Goal: Transaction & Acquisition: Subscribe to service/newsletter

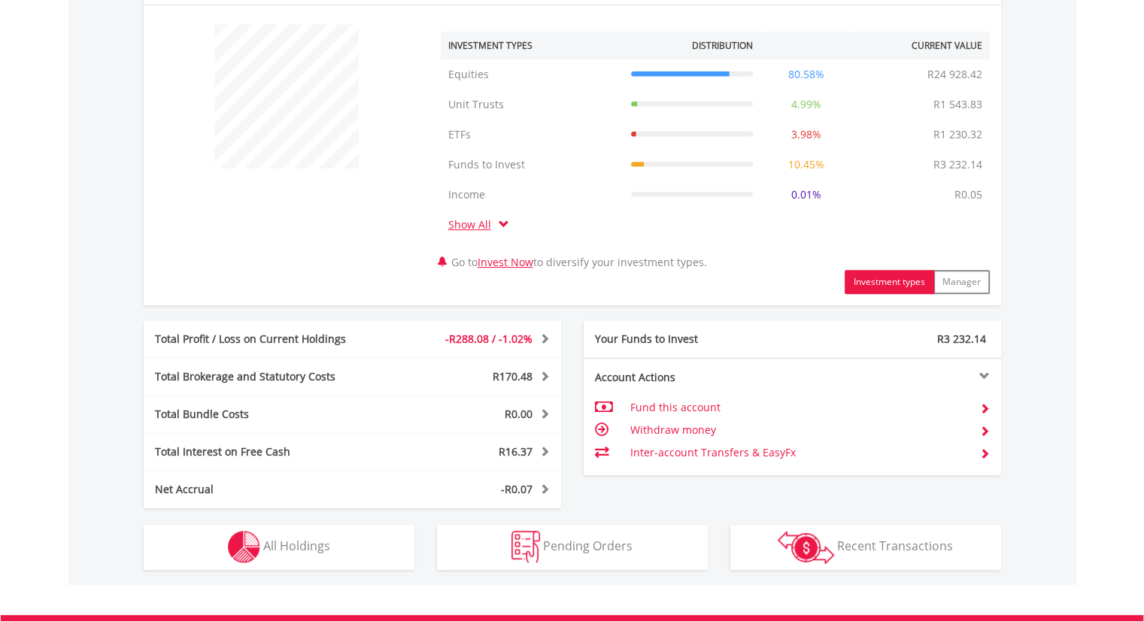
scroll to position [770, 0]
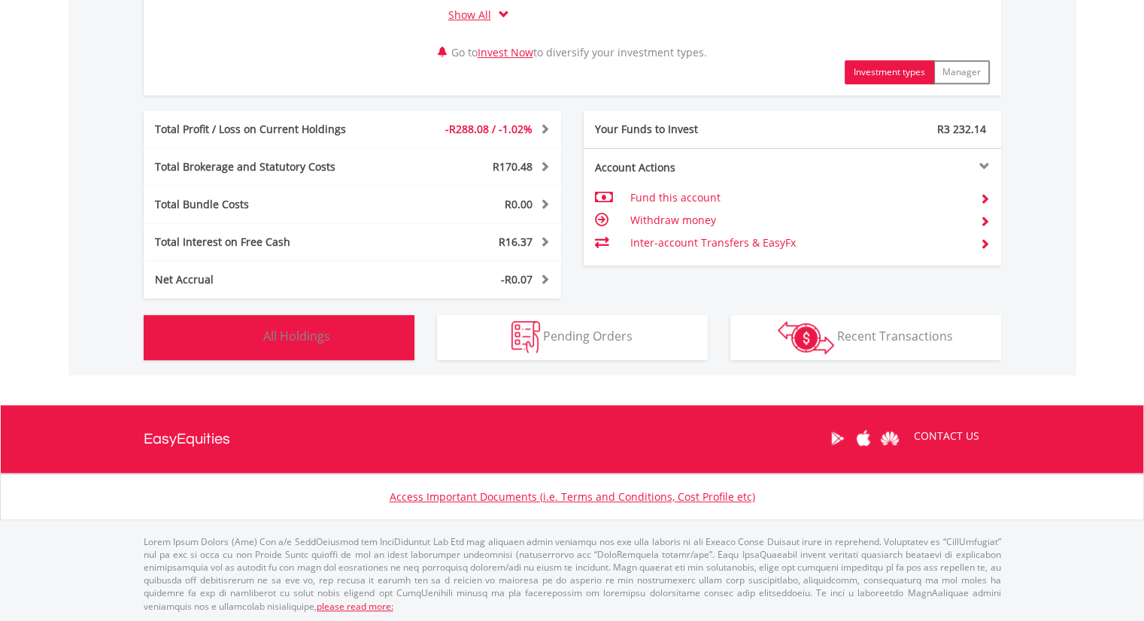
click at [335, 341] on button "Holdings All Holdings" at bounding box center [279, 337] width 271 height 45
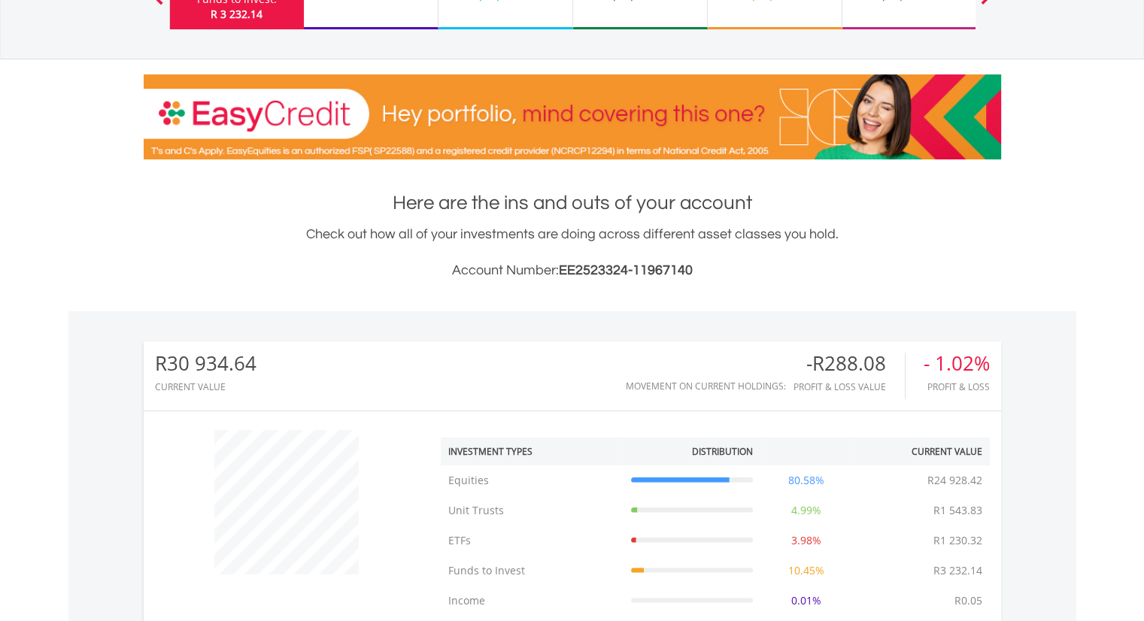
scroll to position [0, 0]
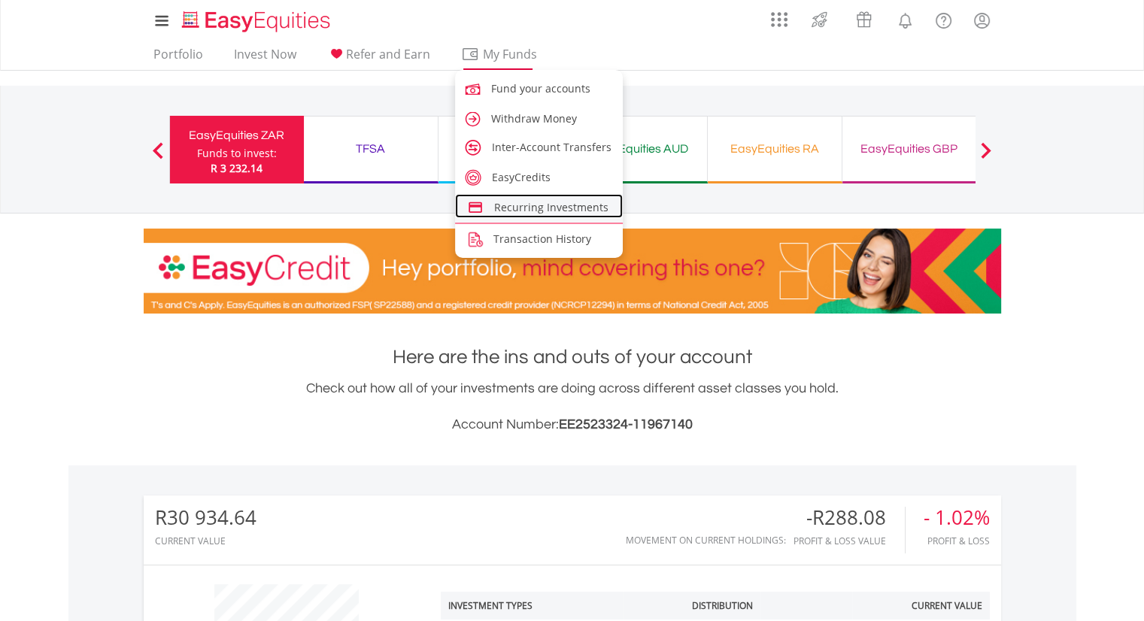
click at [556, 211] on span "Recurring Investments" at bounding box center [551, 207] width 114 height 14
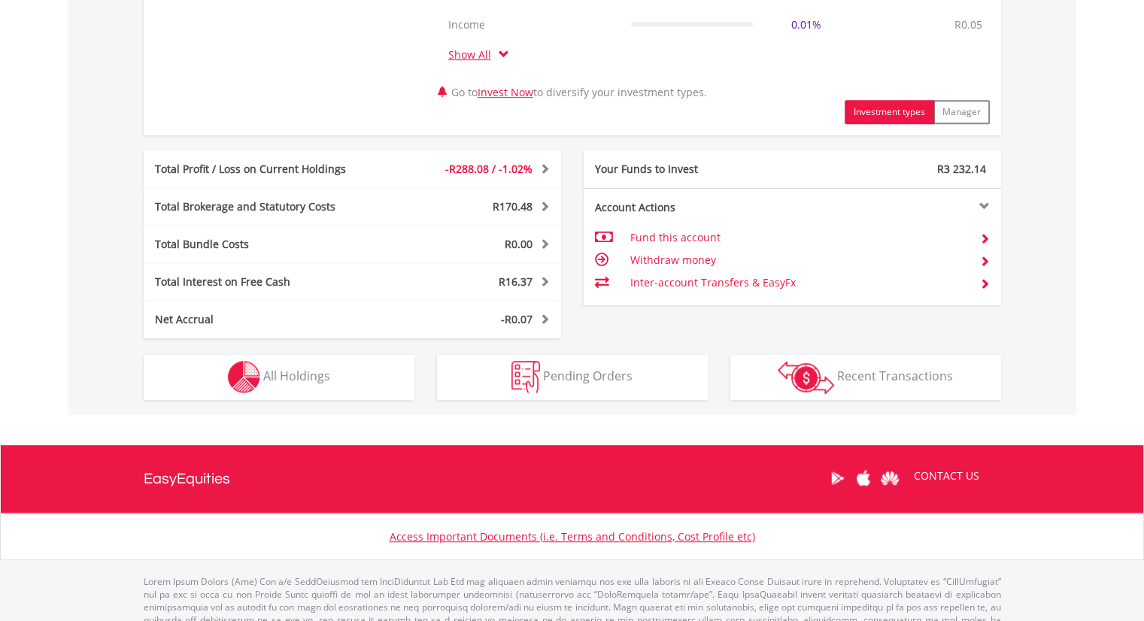
scroll to position [770, 0]
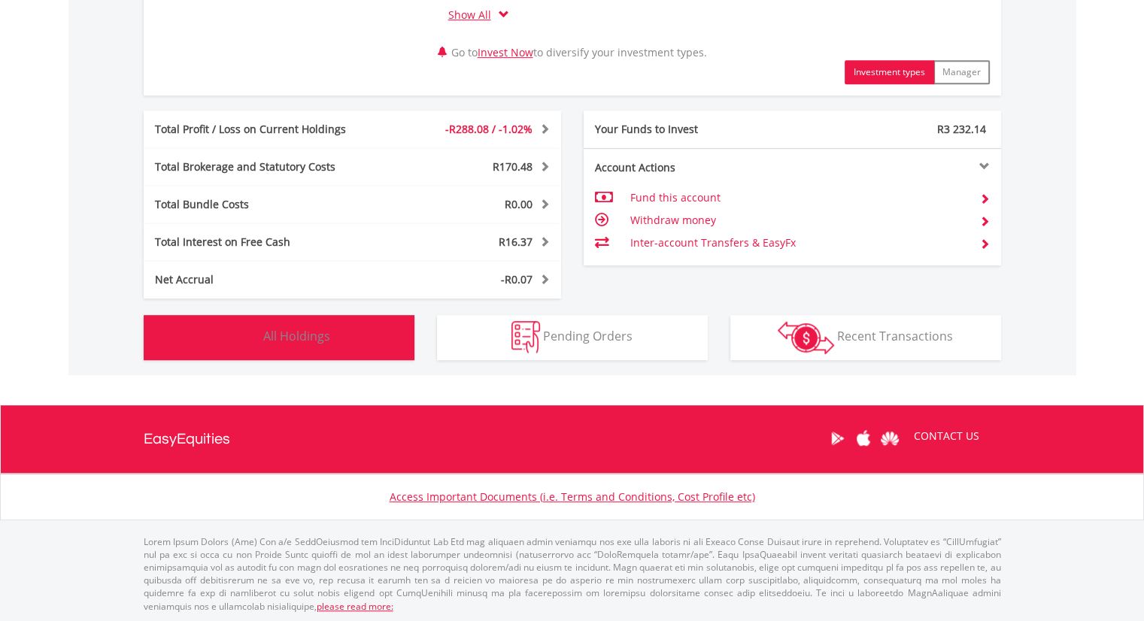
click at [283, 329] on span "All Holdings" at bounding box center [296, 336] width 67 height 17
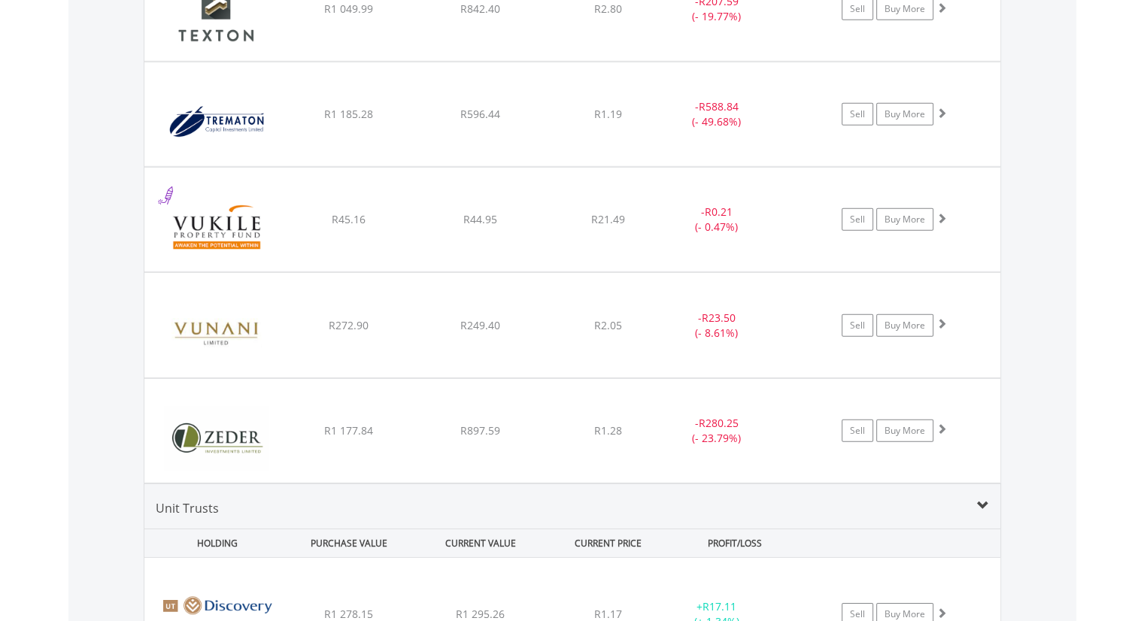
scroll to position [4640, 0]
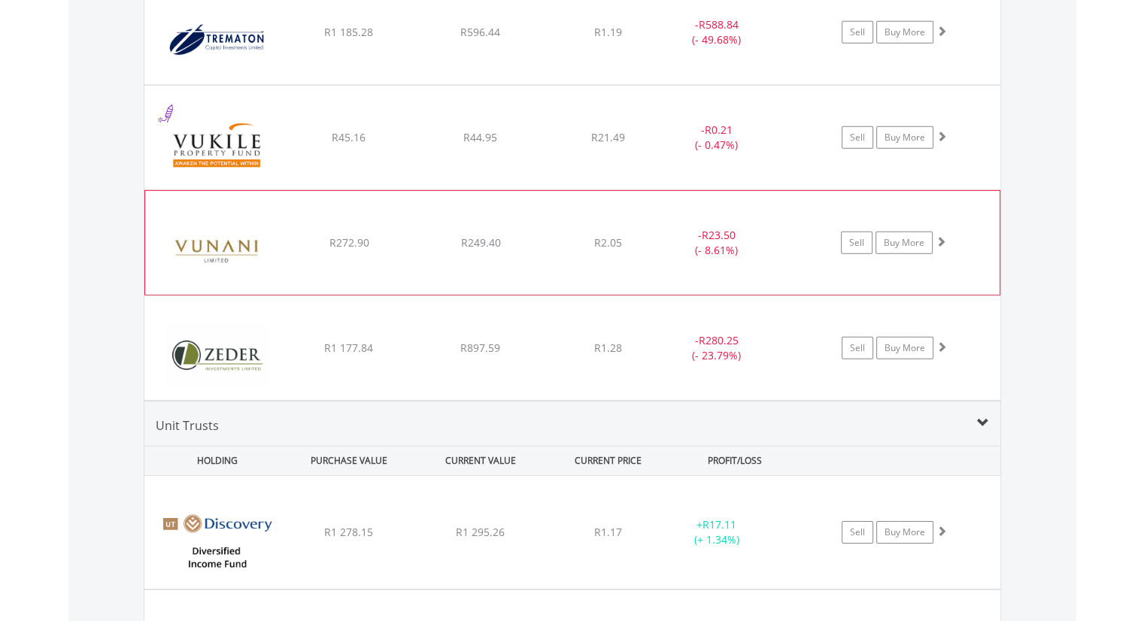
click at [509, 268] on div "﻿ Vunani Limited R272.90 R249.40 R2.05 - R23.50 (- 8.61%) Sell Buy More" at bounding box center [572, 243] width 854 height 104
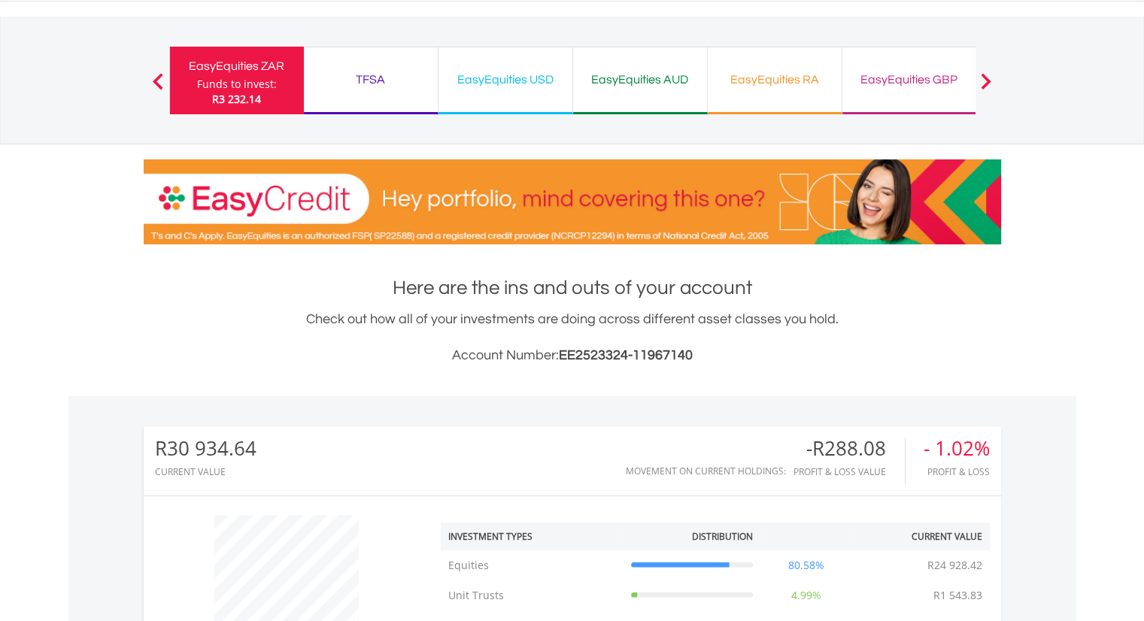
scroll to position [0, 0]
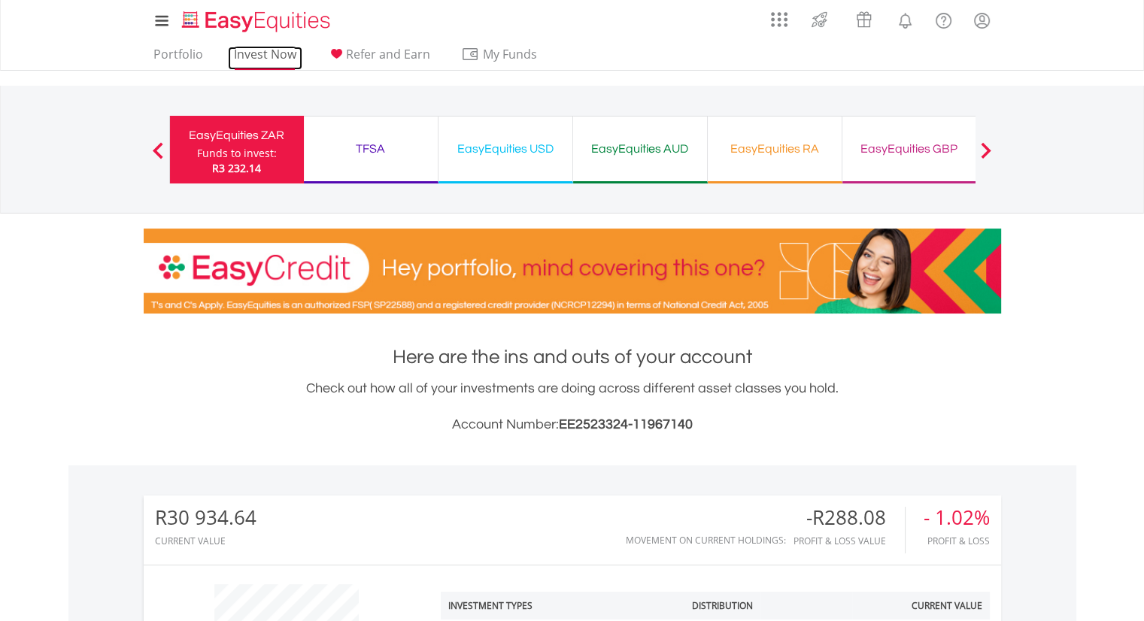
click at [253, 59] on link "Invest Now" at bounding box center [265, 58] width 74 height 23
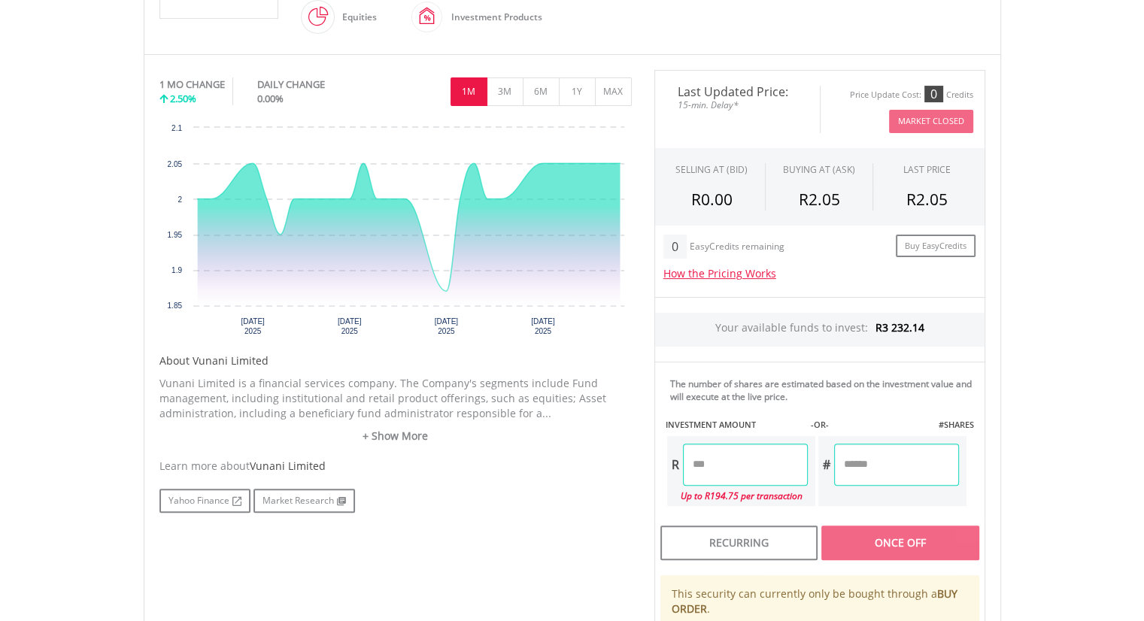
scroll to position [446, 0]
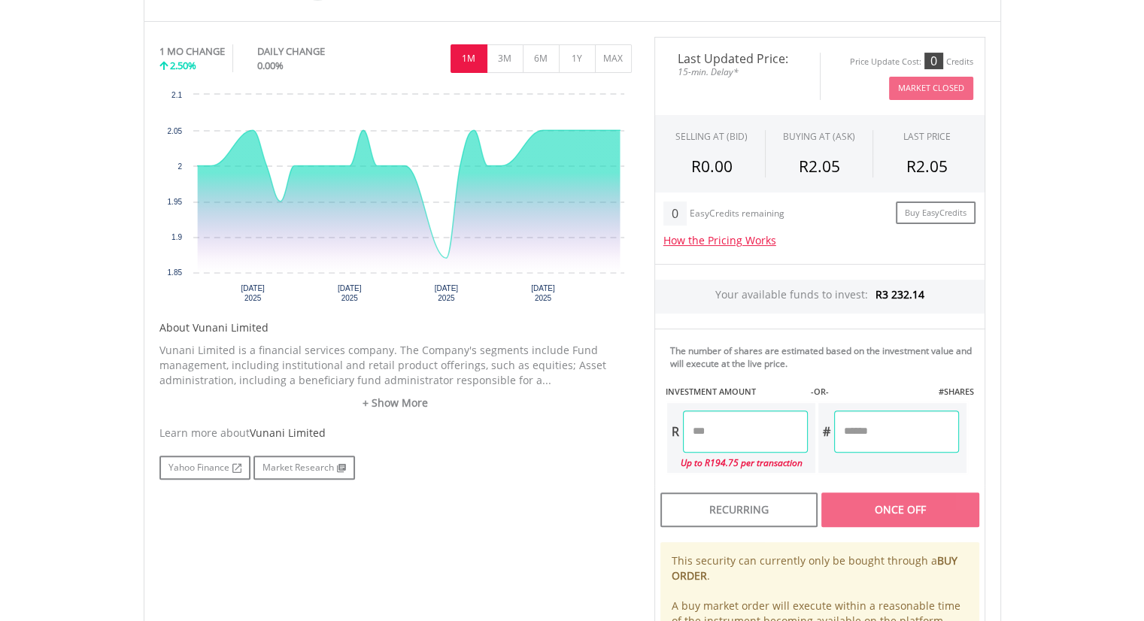
click at [743, 437] on input "number" at bounding box center [745, 432] width 125 height 42
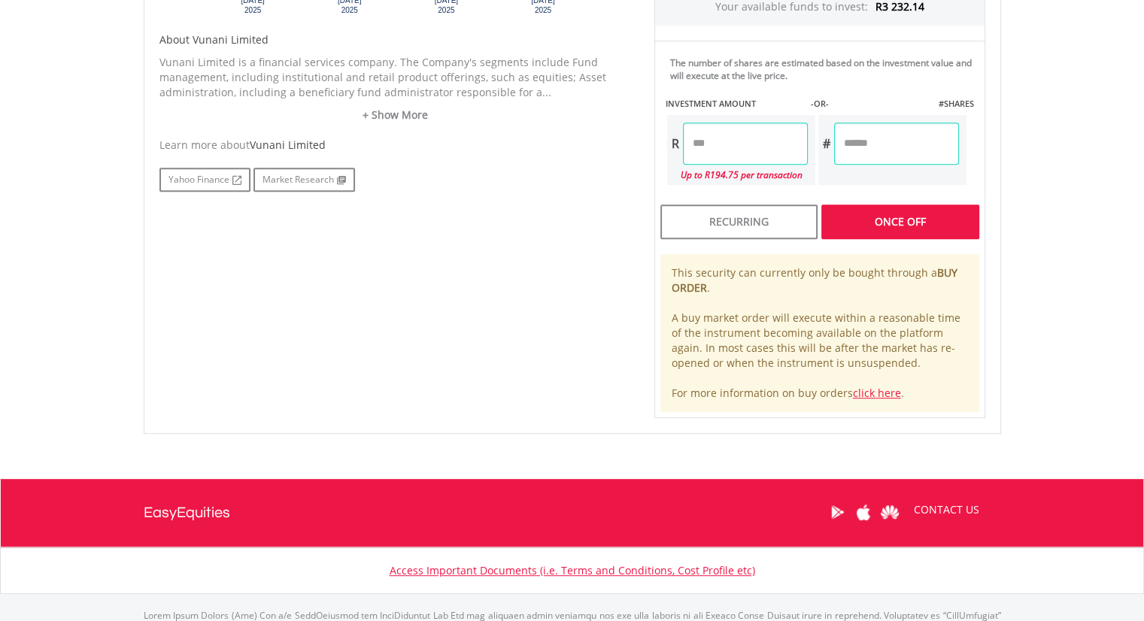
scroll to position [587, 0]
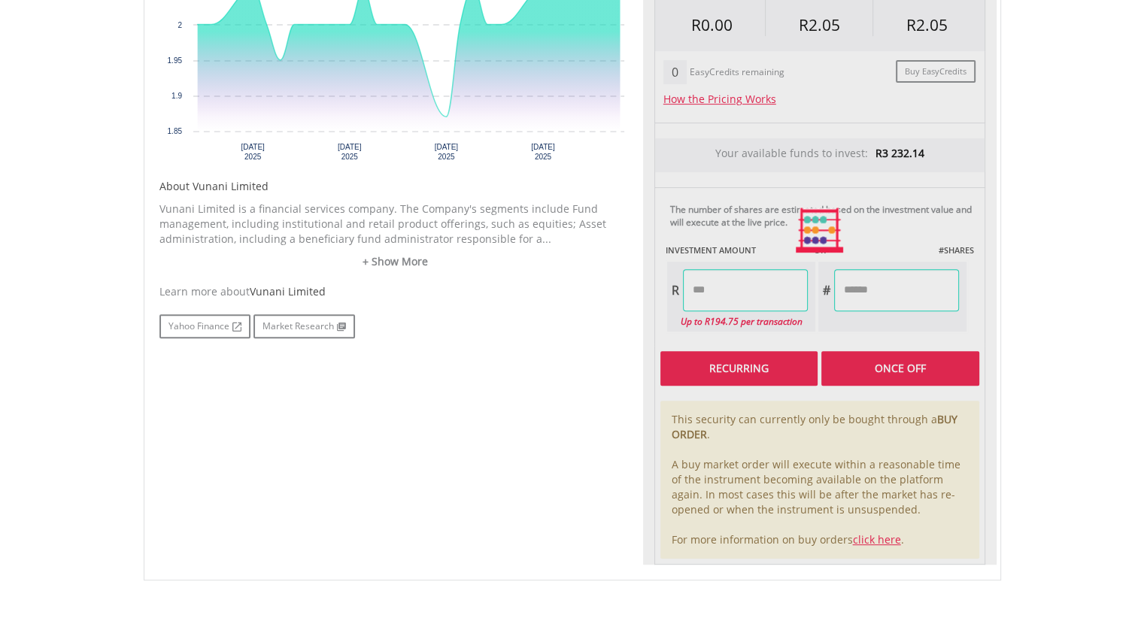
type input "*****"
click at [710, 360] on div "Last Updated Price: 15-min. Delay* Price Update Cost: 0 Credits Market Closed S…" at bounding box center [819, 229] width 353 height 669
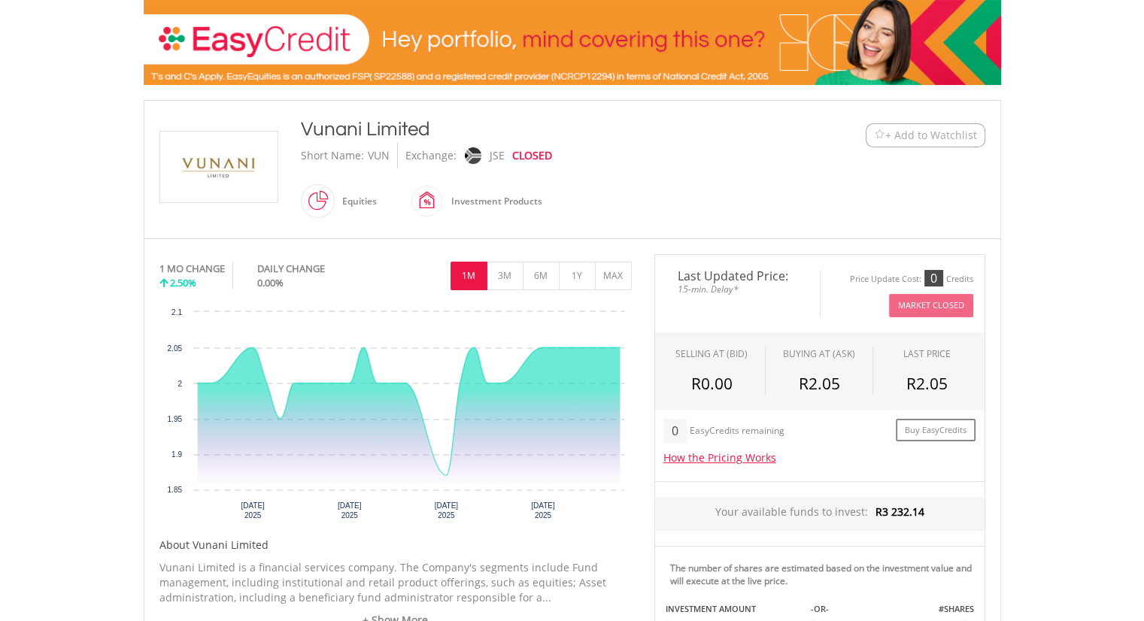
scroll to position [0, 0]
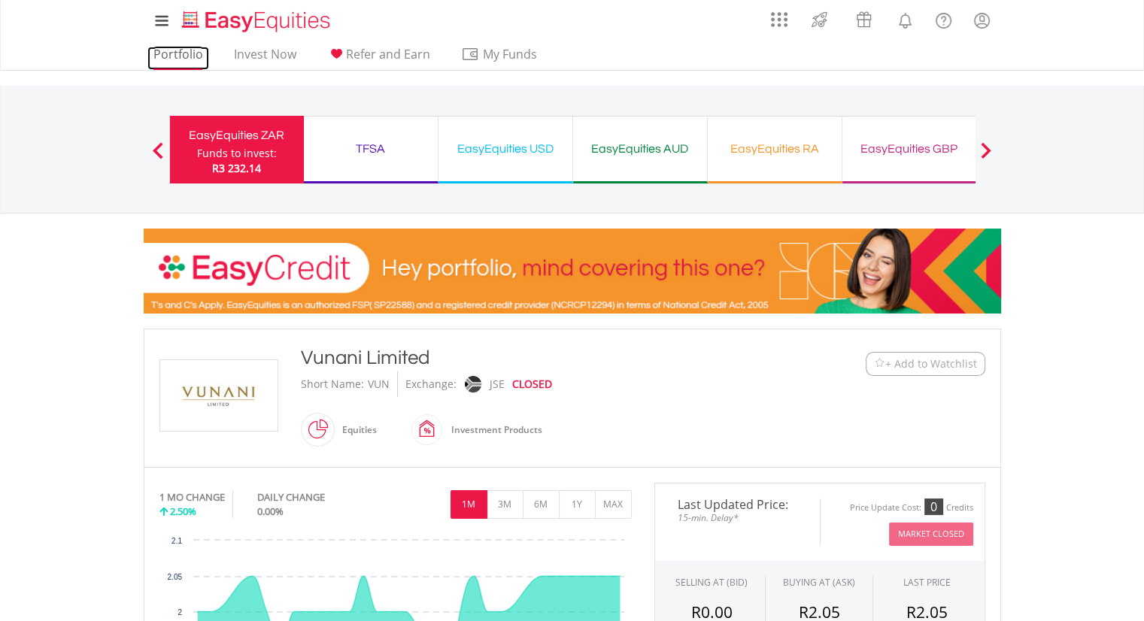
click at [169, 56] on link "Portfolio" at bounding box center [178, 58] width 62 height 23
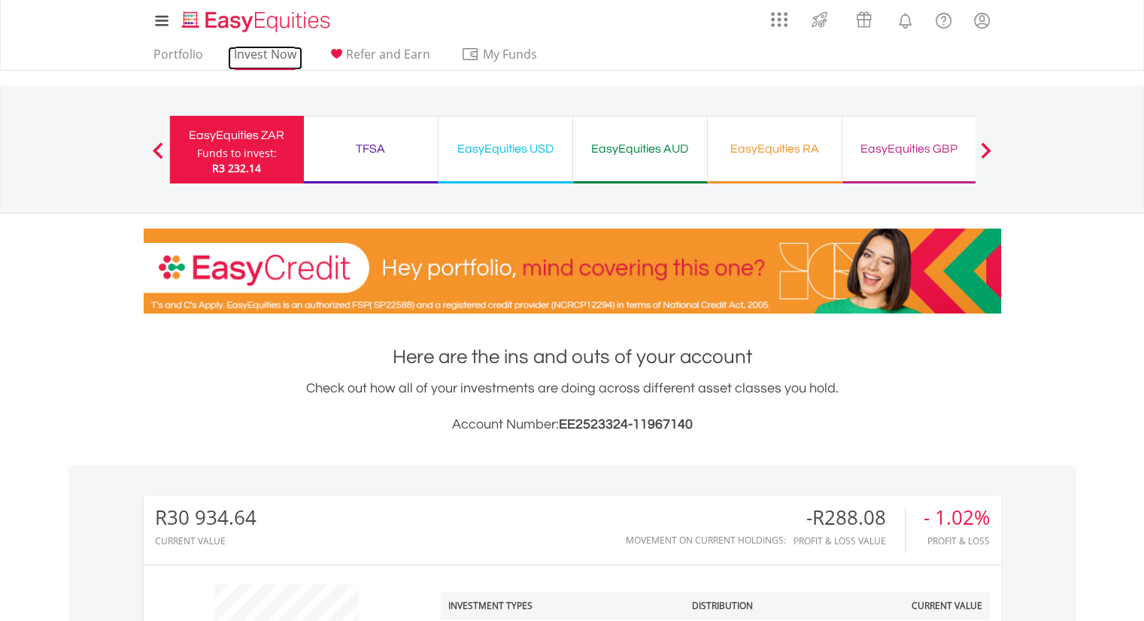
click at [260, 52] on link "Invest Now" at bounding box center [265, 58] width 74 height 23
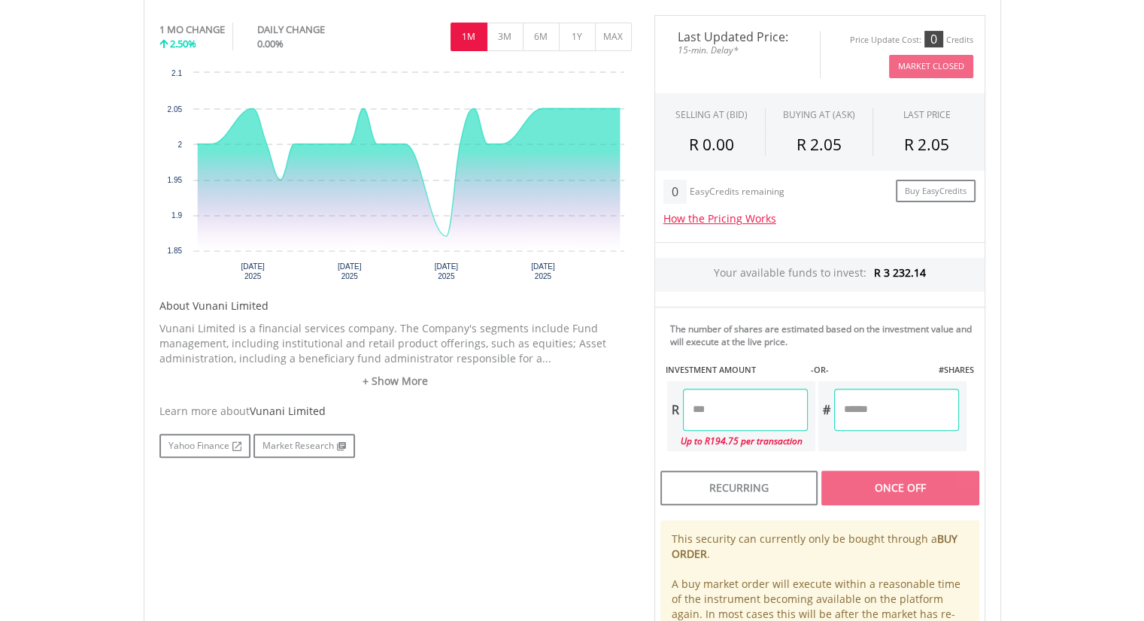
scroll to position [471, 0]
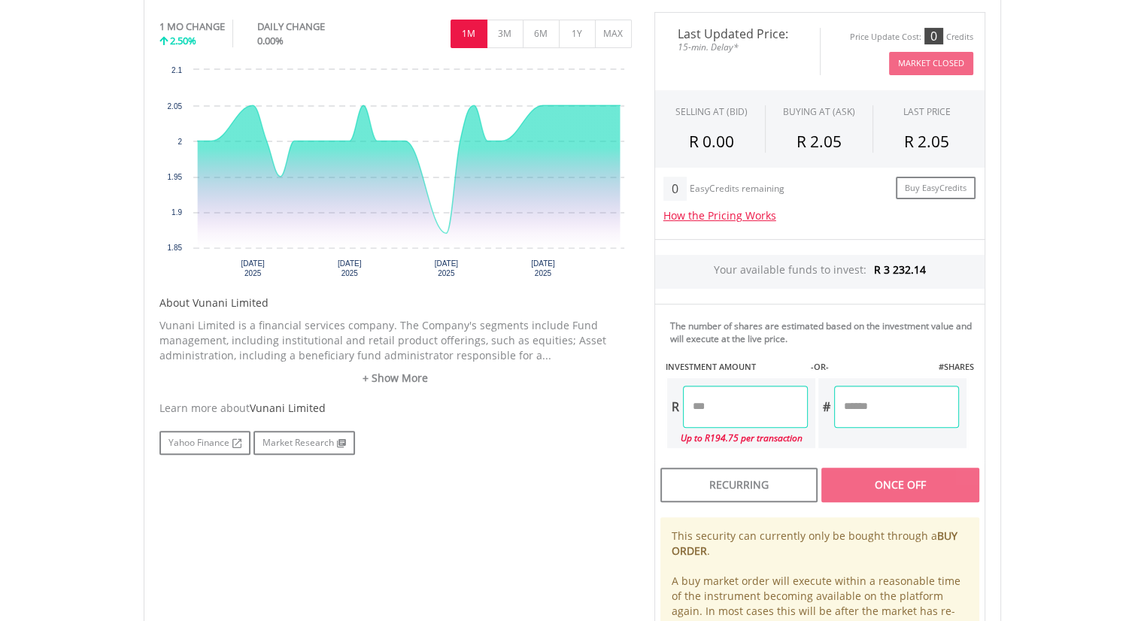
click at [740, 414] on input "number" at bounding box center [745, 407] width 125 height 42
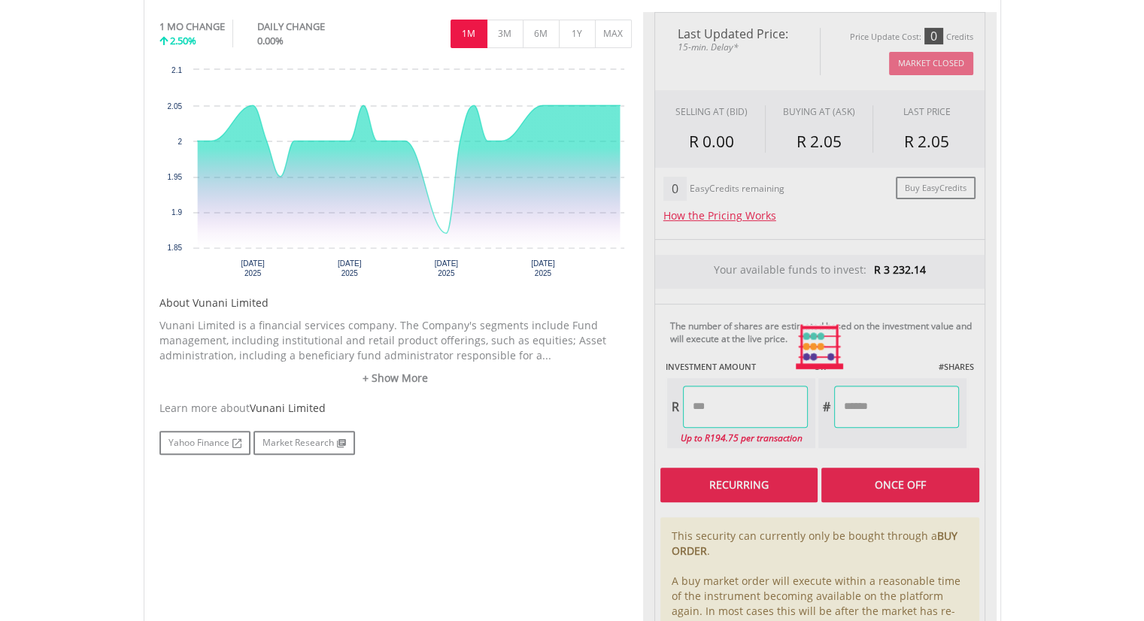
type input "*****"
click at [758, 486] on div "Last Updated Price: 15-min. Delay* Price Update Cost: 0 Credits Market Closed S…" at bounding box center [819, 346] width 353 height 669
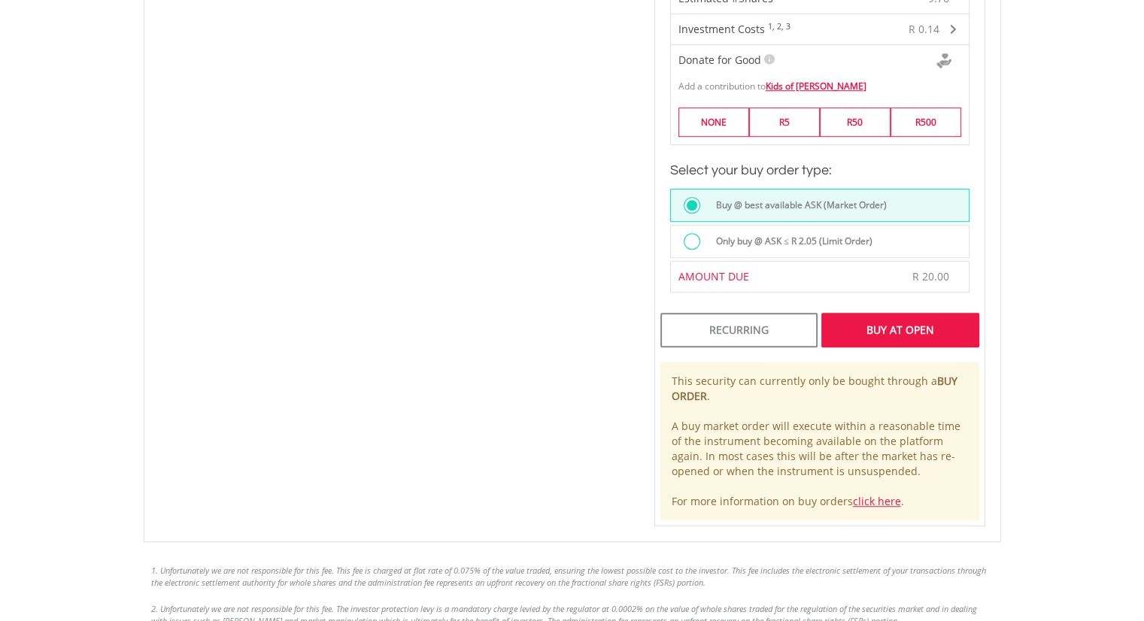
scroll to position [1090, 0]
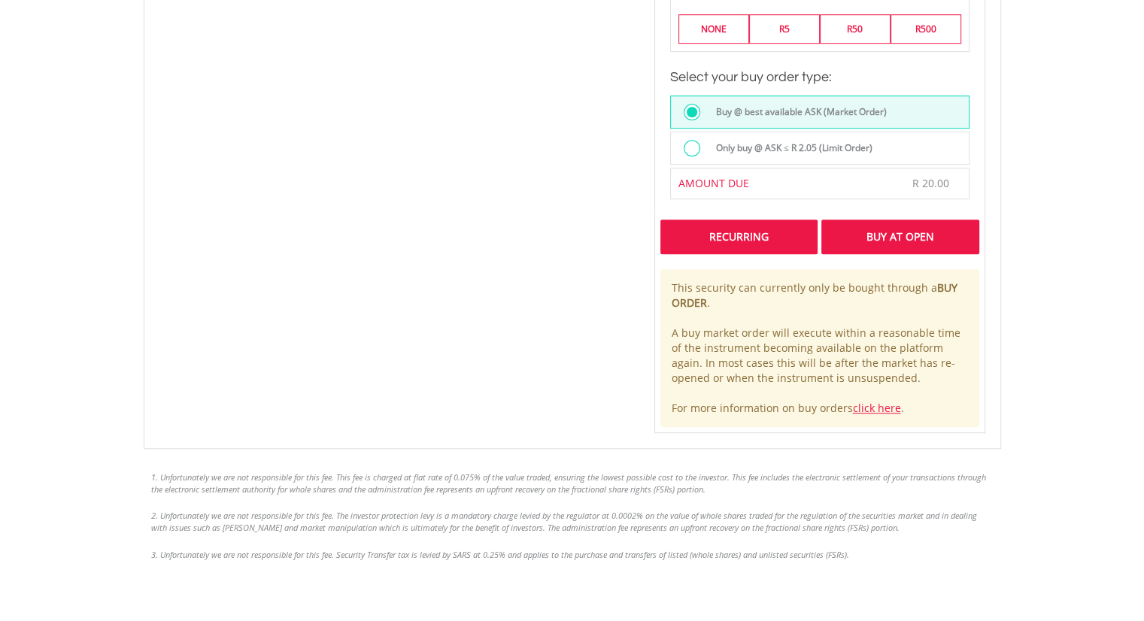
click at [727, 229] on div "Recurring" at bounding box center [738, 237] width 157 height 35
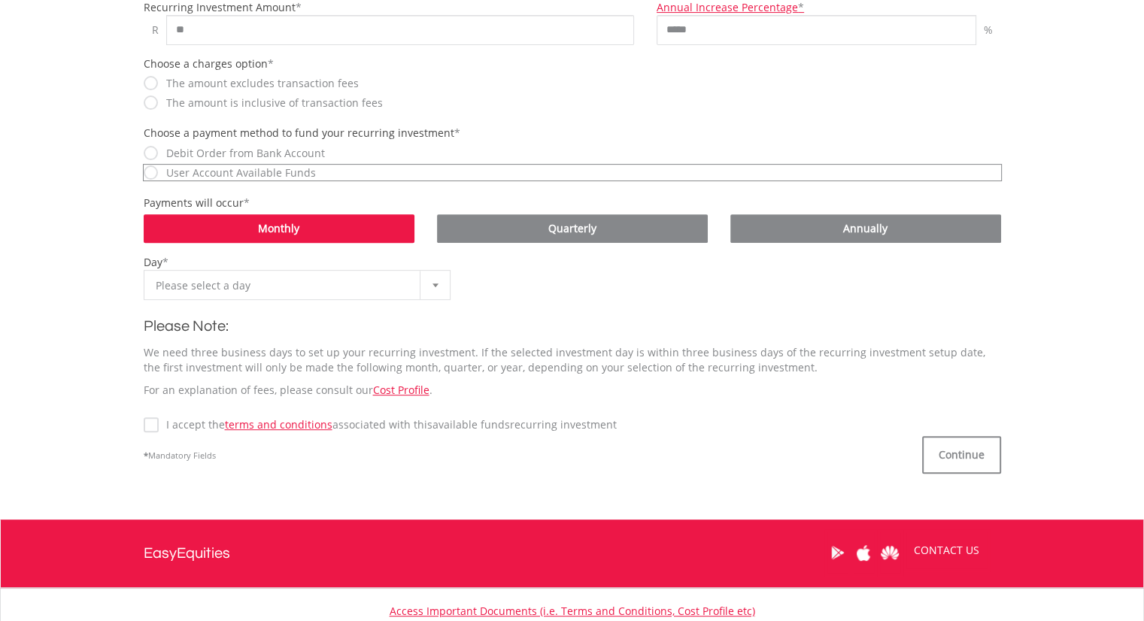
scroll to position [573, 0]
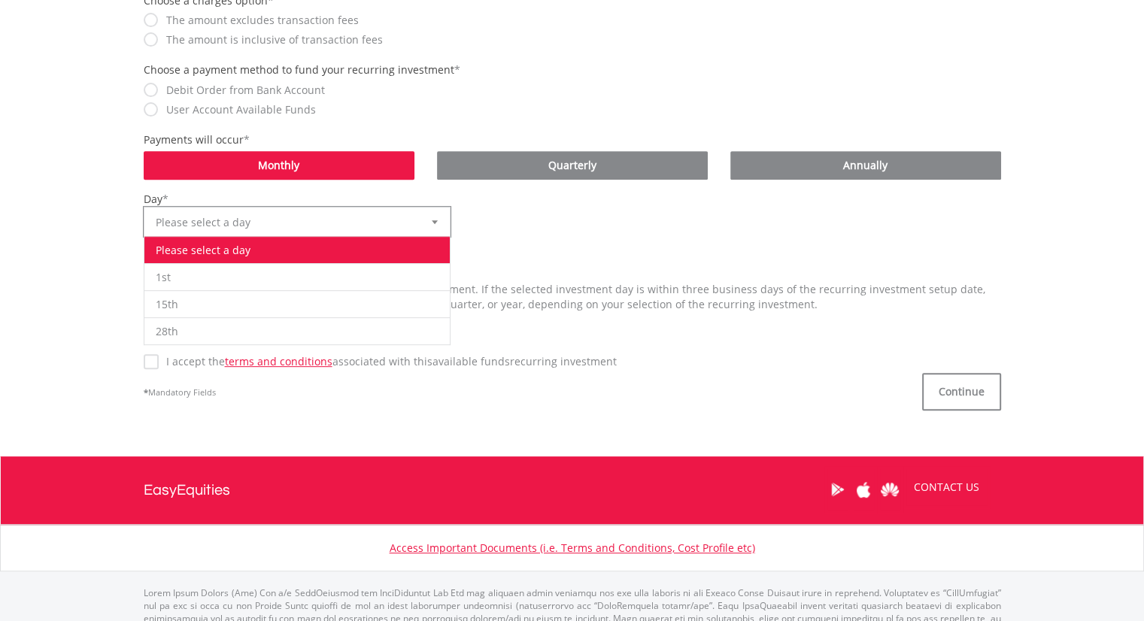
click at [436, 221] on b at bounding box center [435, 222] width 6 height 4
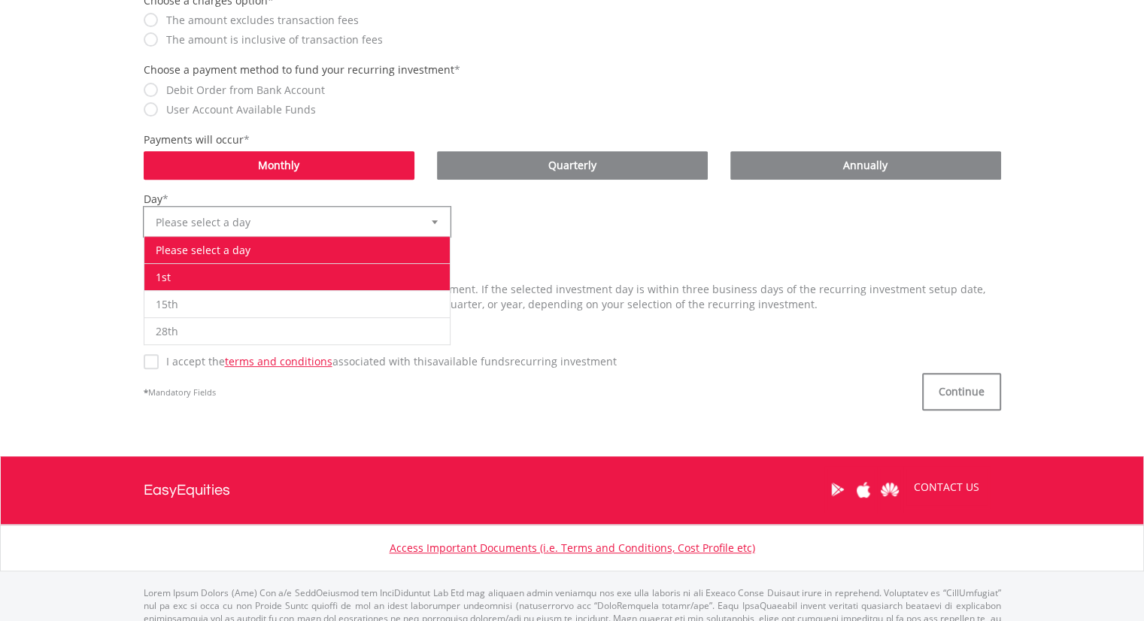
click at [277, 274] on li "1st" at bounding box center [297, 276] width 306 height 27
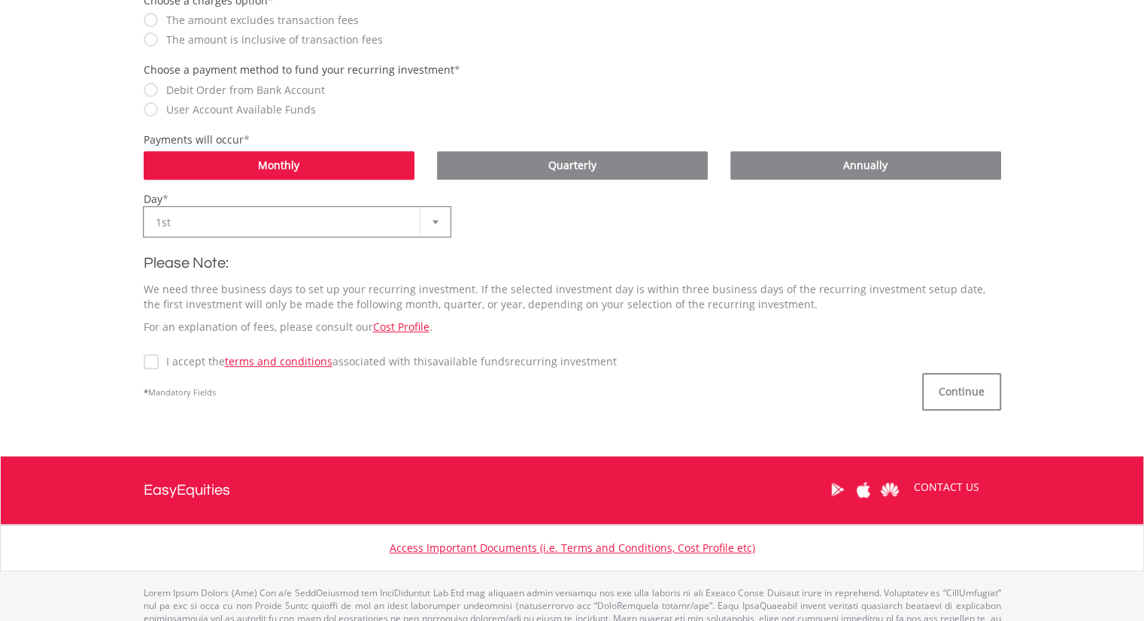
click at [159, 362] on label "I accept the terms and conditions associated with this Available Funds recurrin…" at bounding box center [388, 361] width 458 height 15
click at [975, 392] on button "Continue" at bounding box center [961, 392] width 79 height 38
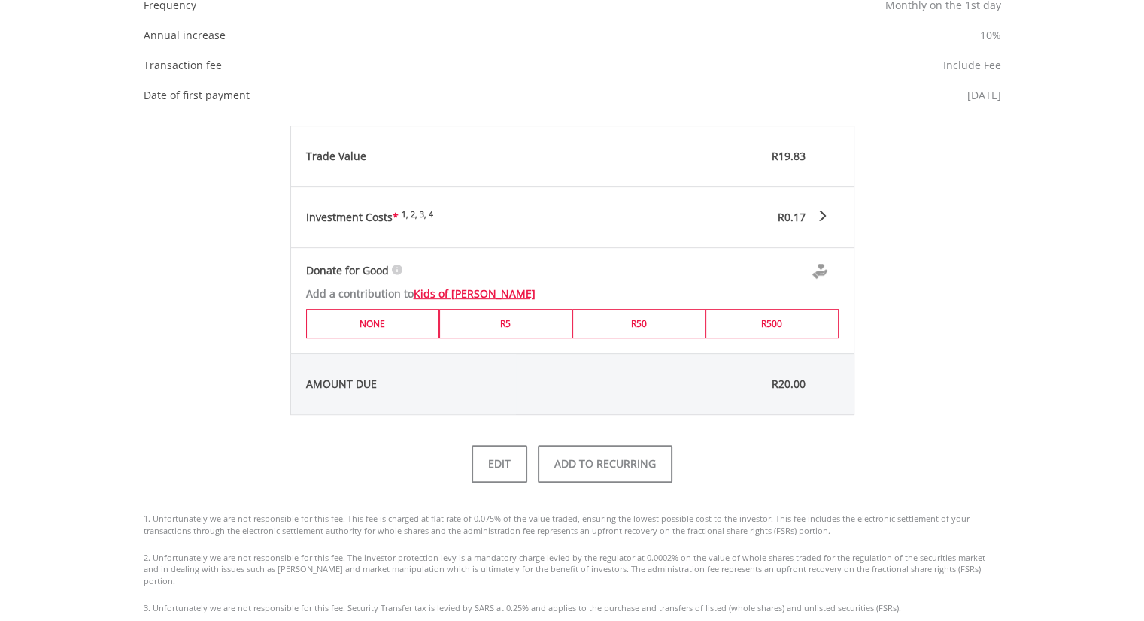
scroll to position [695, 0]
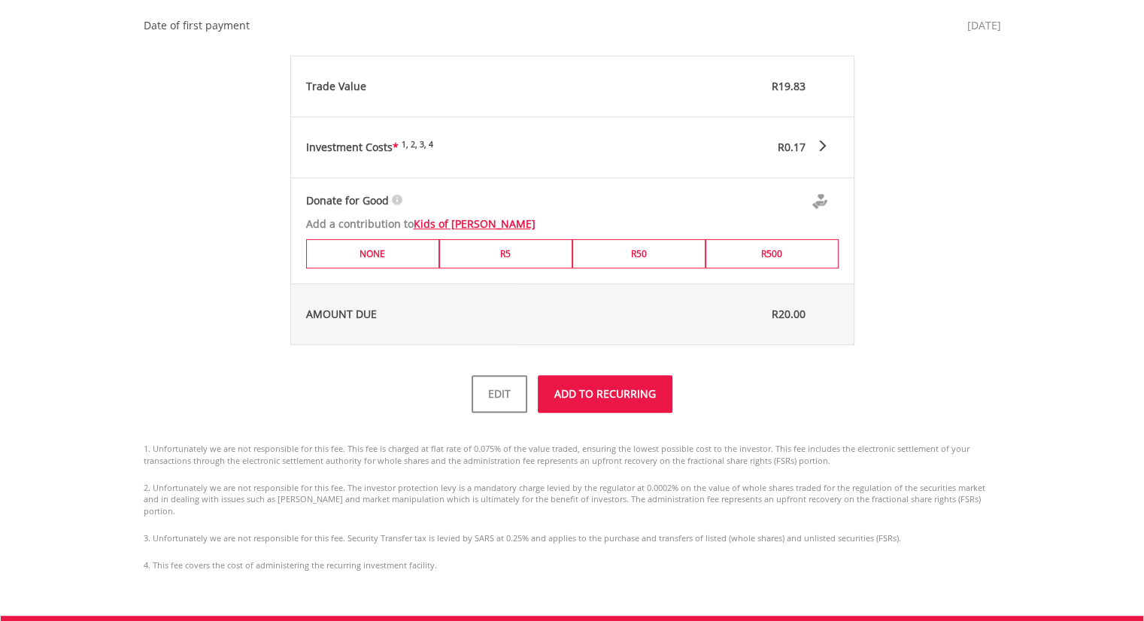
click at [627, 382] on button "ADD TO RECURRING" at bounding box center [605, 394] width 135 height 38
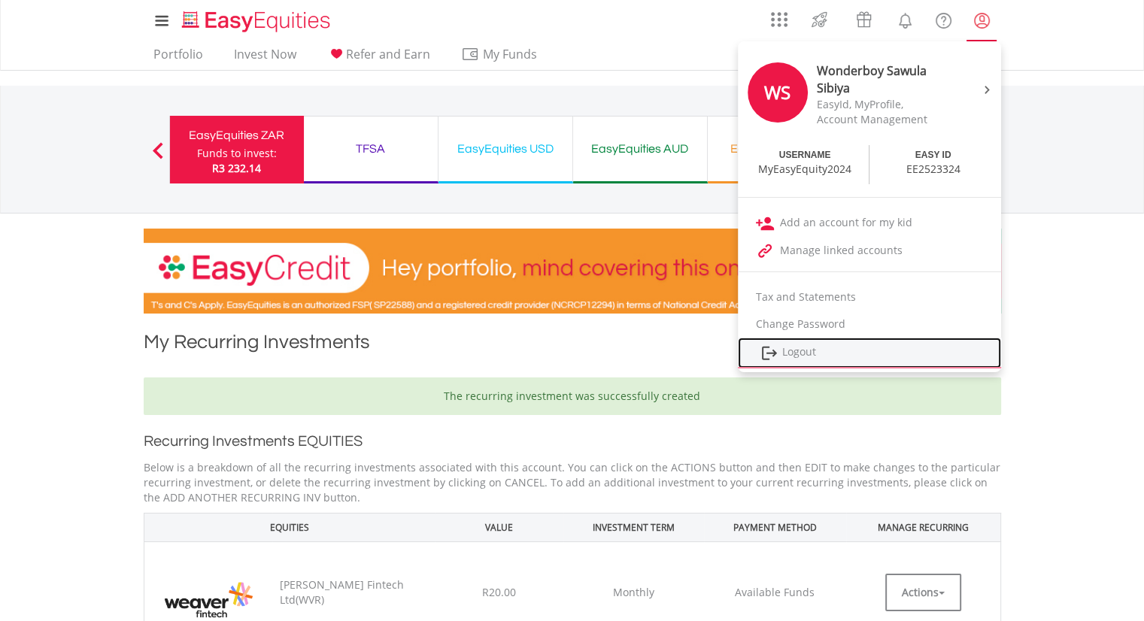
click at [806, 358] on link "Logout" at bounding box center [869, 353] width 263 height 31
